Goal: Entertainment & Leisure: Consume media (video, audio)

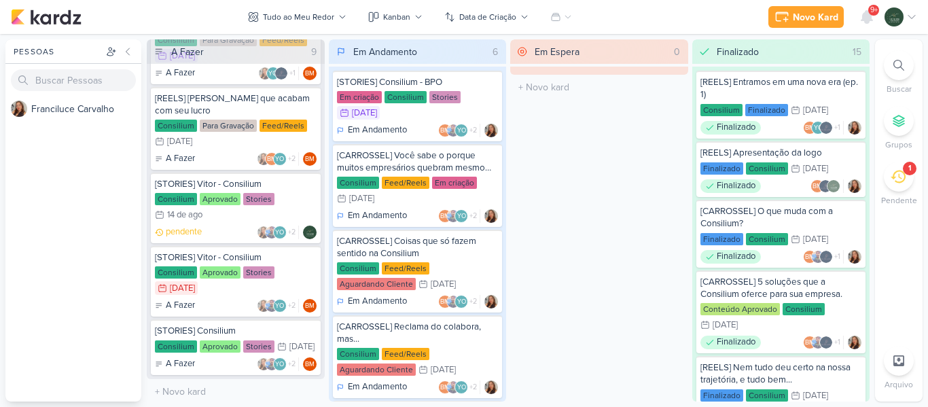
scroll to position [348, 0]
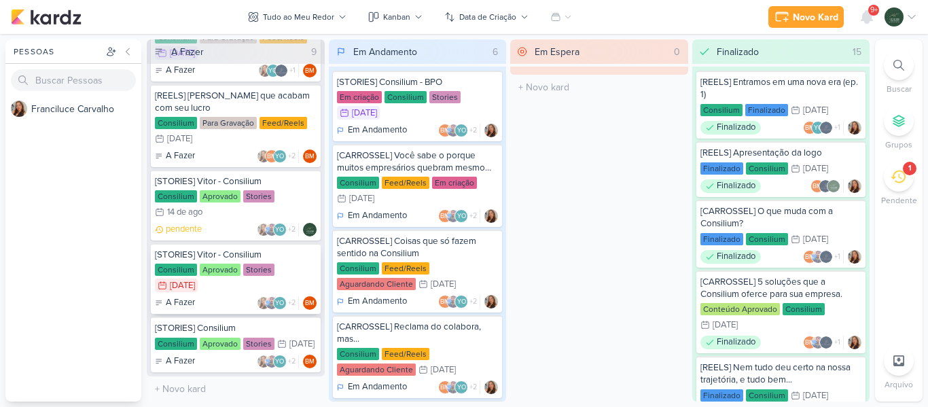
click at [291, 264] on div "Consilium Aprovado Stories 11/8 [DATE]" at bounding box center [236, 279] width 162 height 30
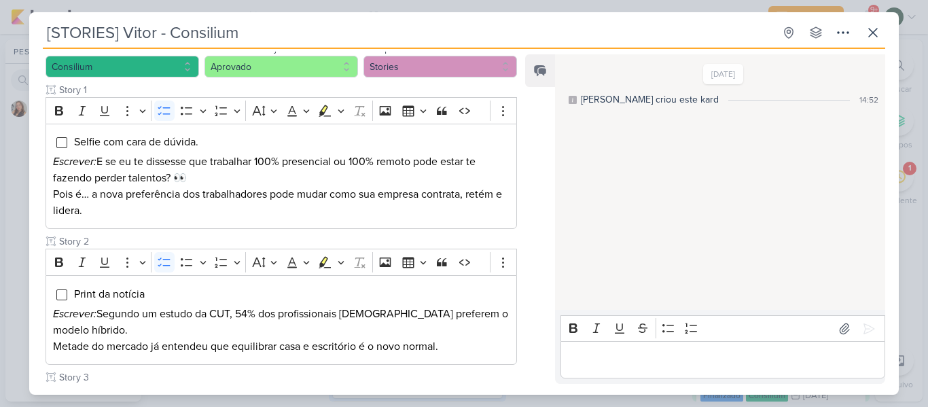
scroll to position [156, 0]
click at [873, 36] on icon at bounding box center [873, 32] width 16 height 16
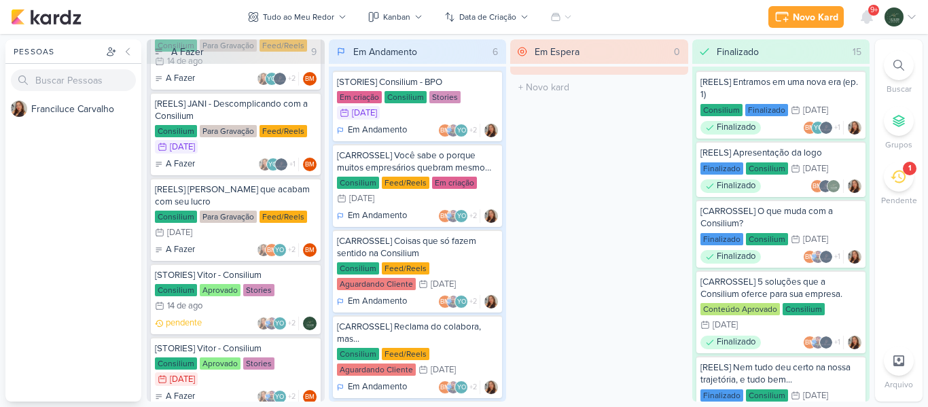
scroll to position [237, 0]
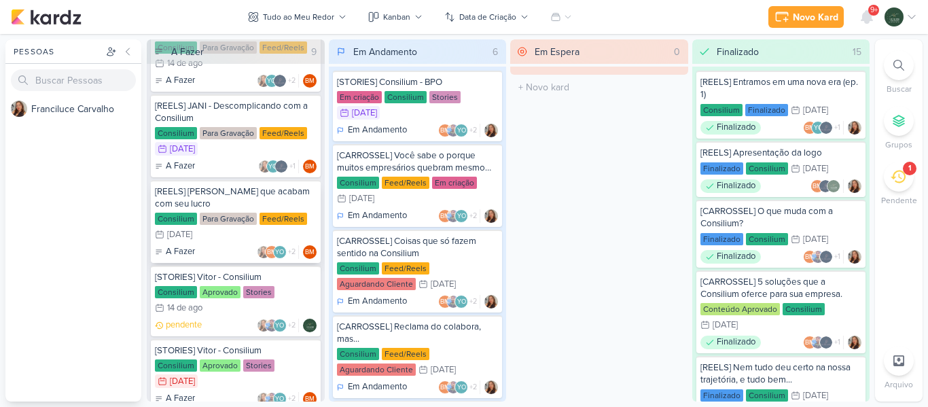
click at [288, 196] on div "[REELS] [PERSON_NAME] que acabam com seu lucro" at bounding box center [236, 197] width 162 height 24
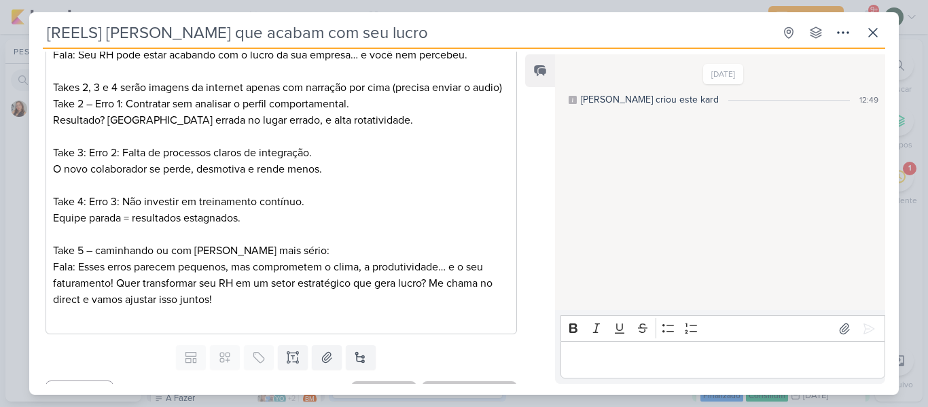
scroll to position [302, 0]
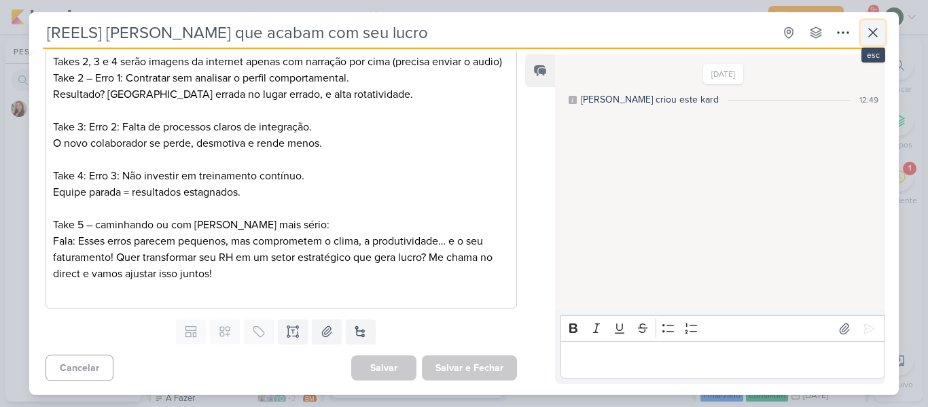
click at [874, 25] on icon at bounding box center [873, 32] width 16 height 16
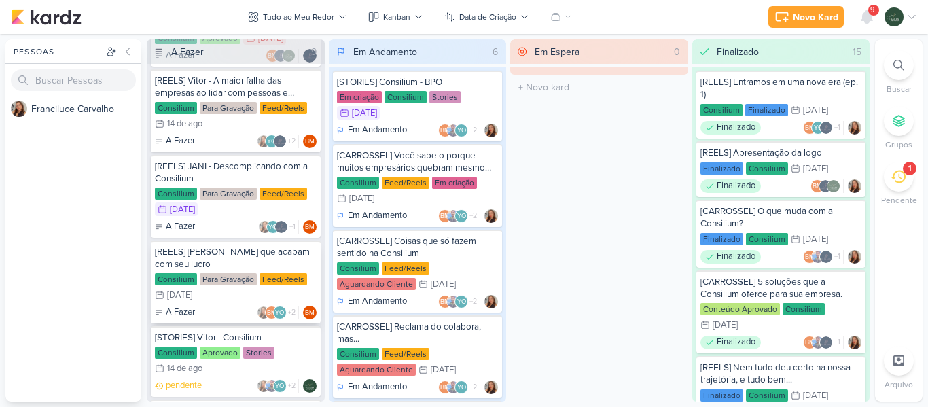
scroll to position [169, 0]
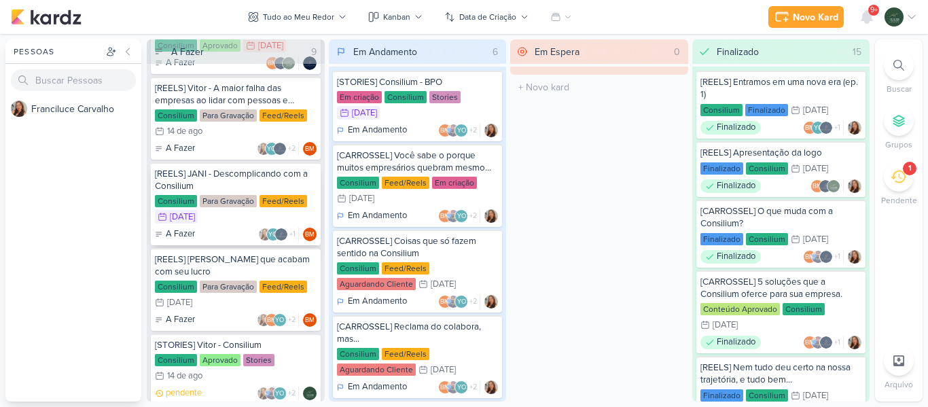
click at [312, 180] on div "[REELS] JANI - Descomplicando com a Consilium" at bounding box center [236, 180] width 162 height 24
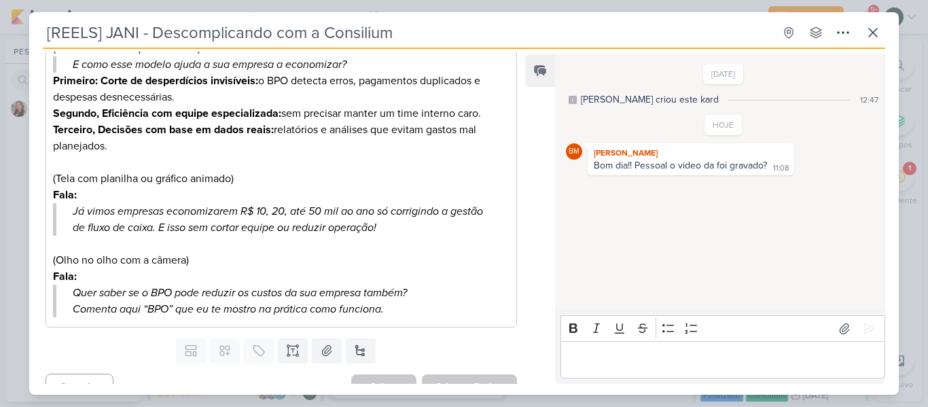
scroll to position [0, 0]
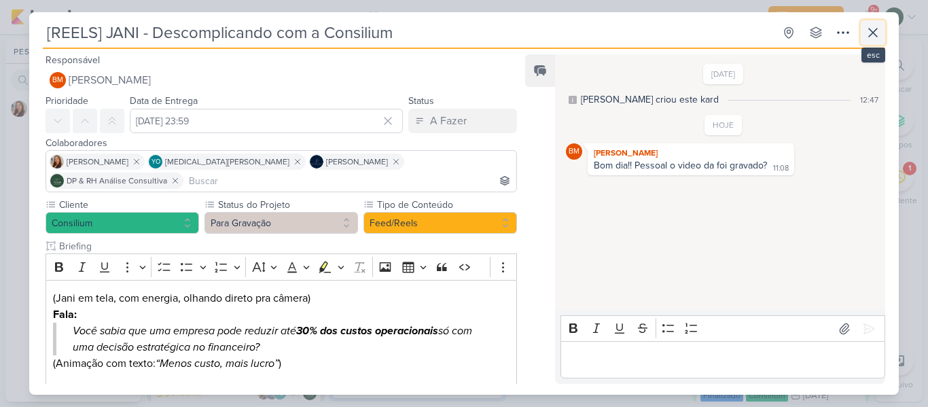
click at [870, 34] on icon at bounding box center [873, 32] width 16 height 16
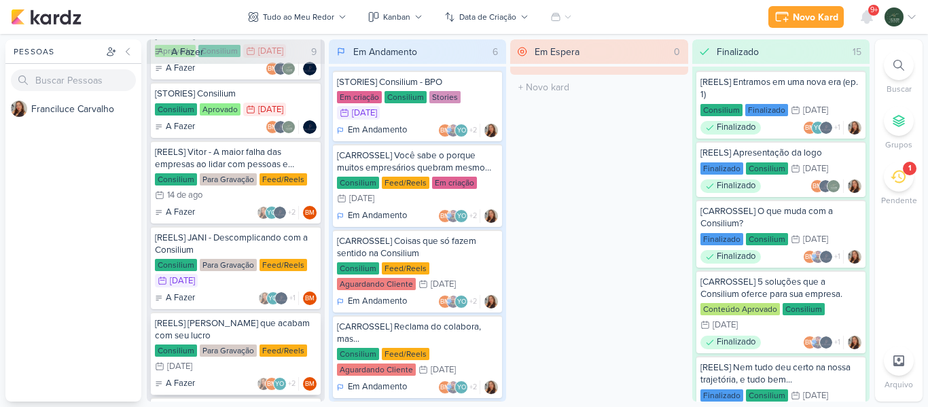
scroll to position [101, 0]
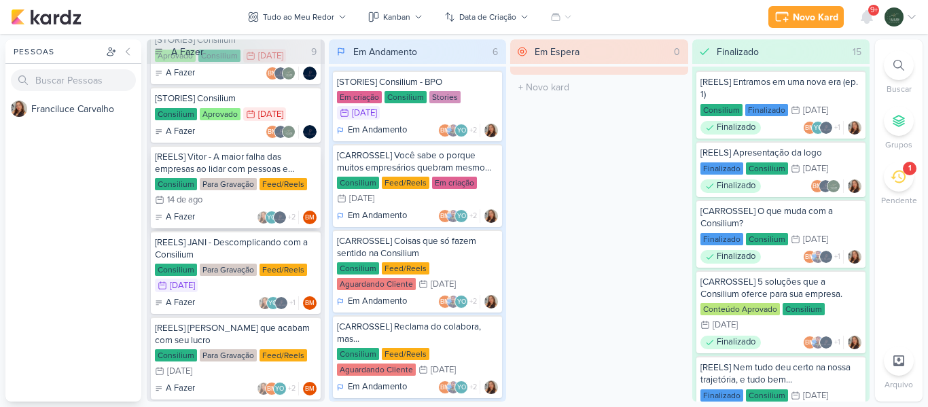
click at [300, 164] on div "[REELS] Vitor - A maior falha das empresas ao lidar com pessoas e finanças." at bounding box center [236, 163] width 162 height 24
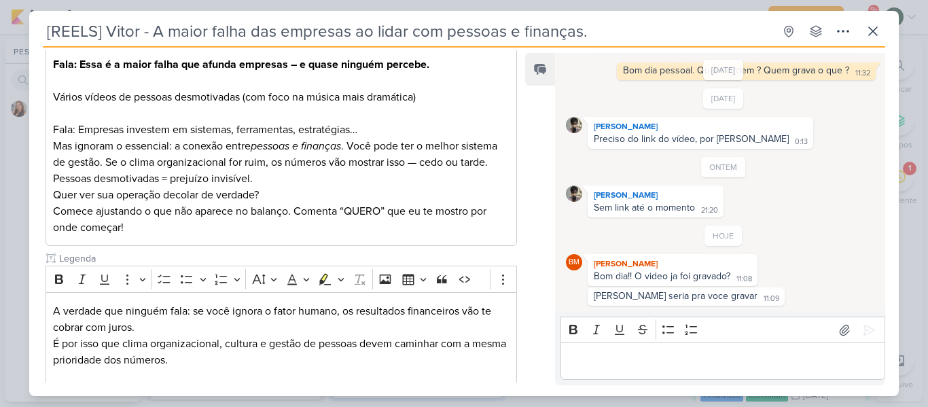
scroll to position [234, 0]
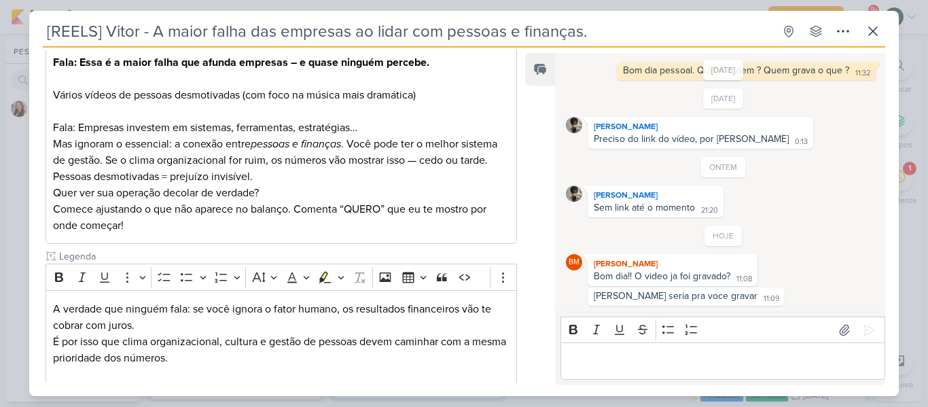
click at [693, 358] on p "Editor editing area: main" at bounding box center [722, 361] width 310 height 16
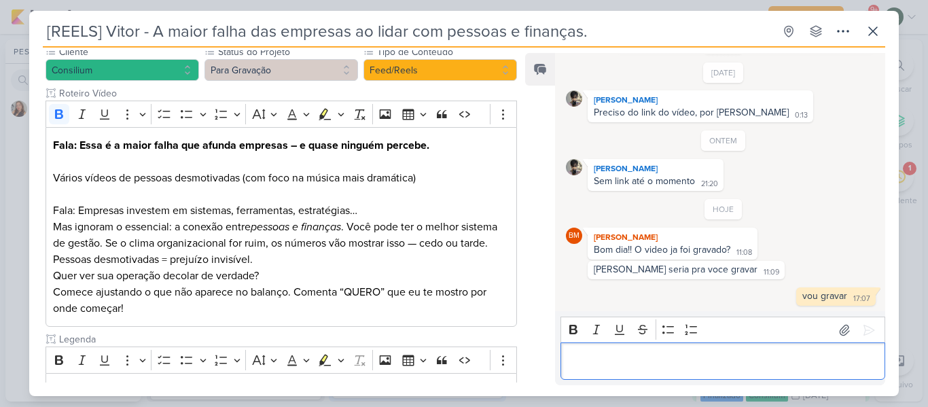
scroll to position [152, 0]
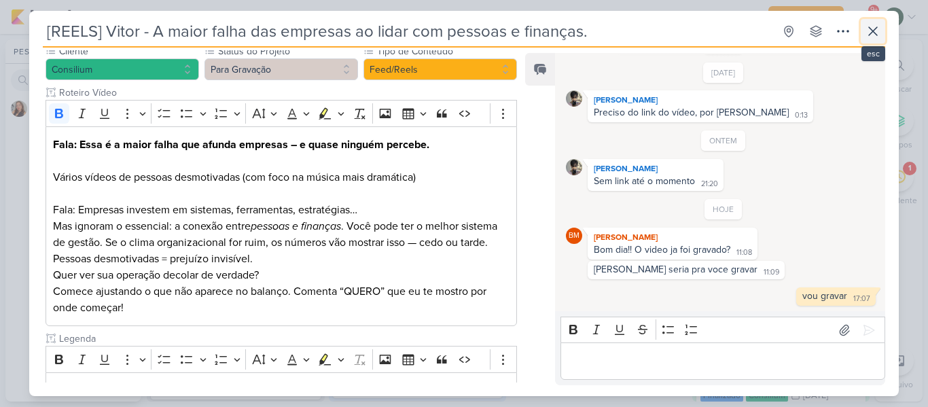
click at [867, 26] on icon at bounding box center [873, 31] width 16 height 16
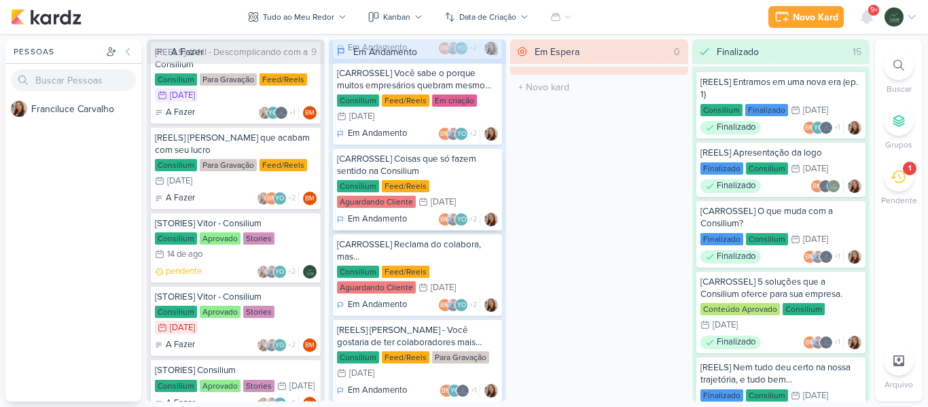
scroll to position [83, 0]
click at [471, 180] on div "Consilium Feed/Reels Aguardando Cliente 18/8 [DATE]" at bounding box center [418, 194] width 162 height 30
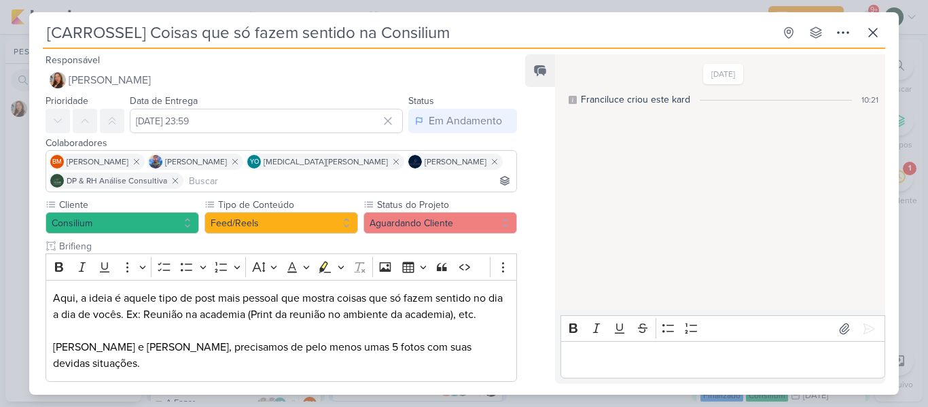
scroll to position [57, 0]
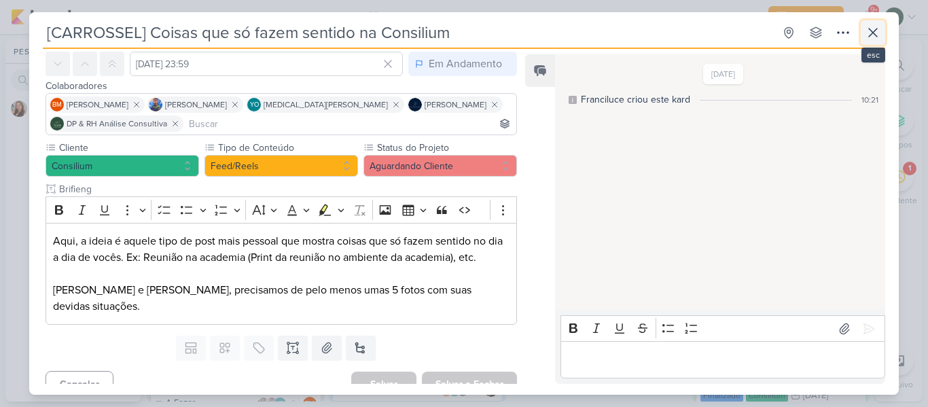
click at [878, 35] on icon at bounding box center [873, 32] width 16 height 16
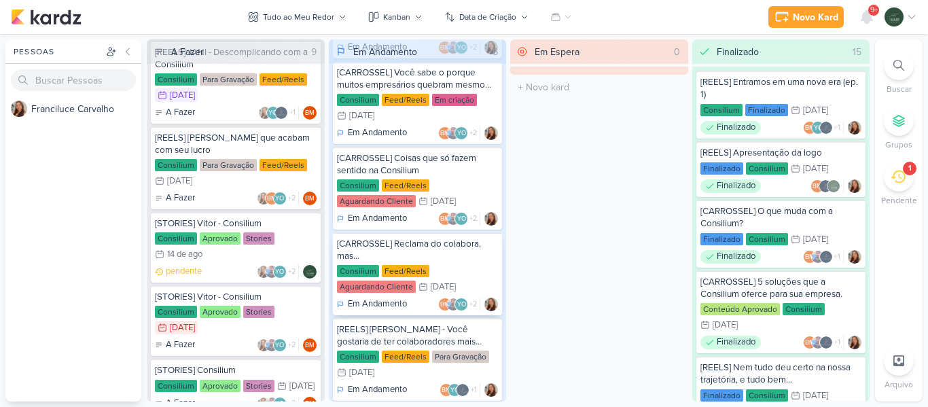
click at [474, 253] on div "[CARROSSEL] Reclama do colabora, mas..." at bounding box center [418, 250] width 162 height 24
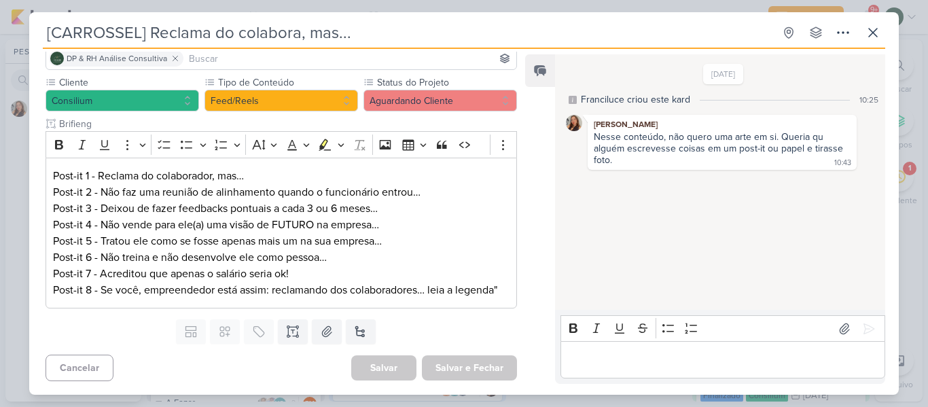
scroll to position [139, 0]
click at [868, 35] on icon at bounding box center [873, 32] width 16 height 16
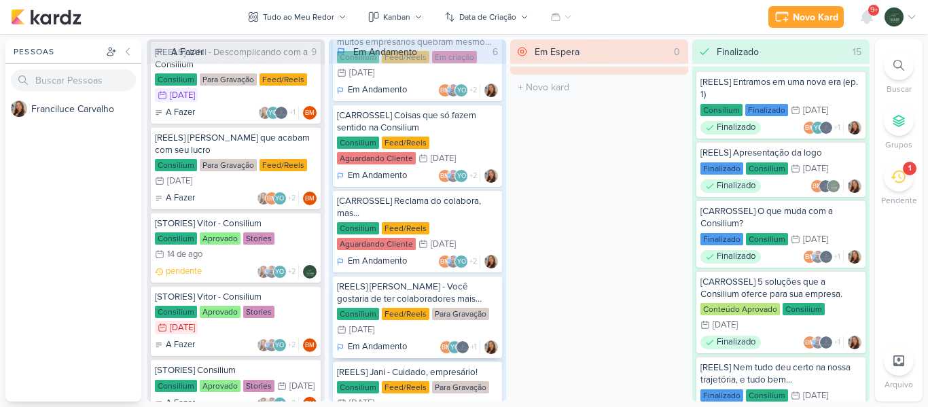
scroll to position [136, 0]
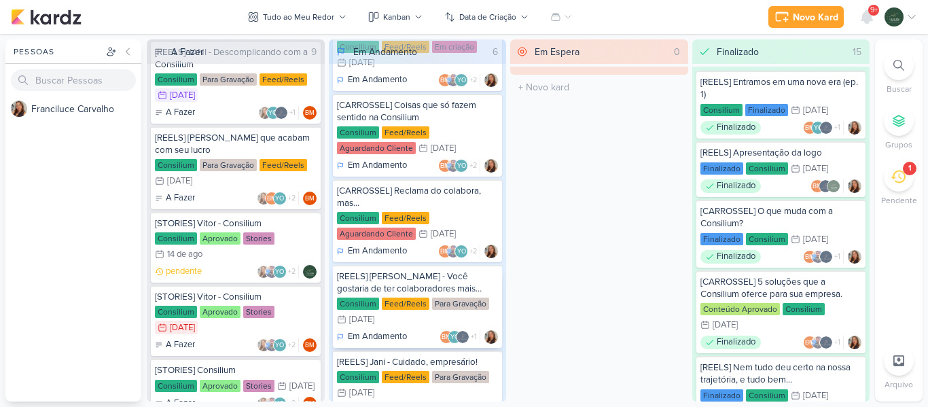
click at [482, 280] on div "[REELS] [PERSON_NAME] - Você gostaria de ter colaboradores mais responsáveis?" at bounding box center [418, 282] width 162 height 24
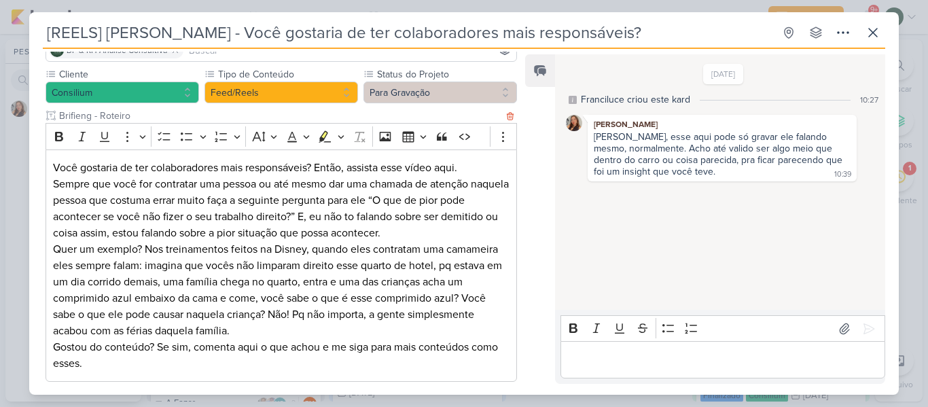
scroll to position [142, 0]
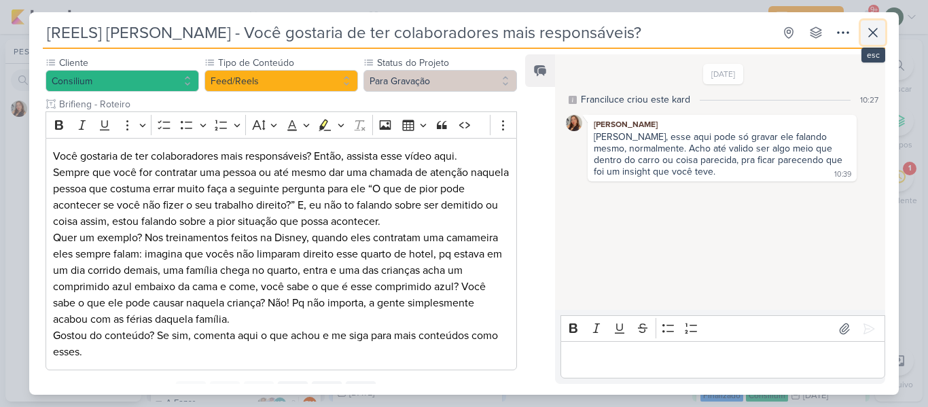
click at [870, 31] on icon at bounding box center [873, 33] width 8 height 8
